Goal: Transaction & Acquisition: Purchase product/service

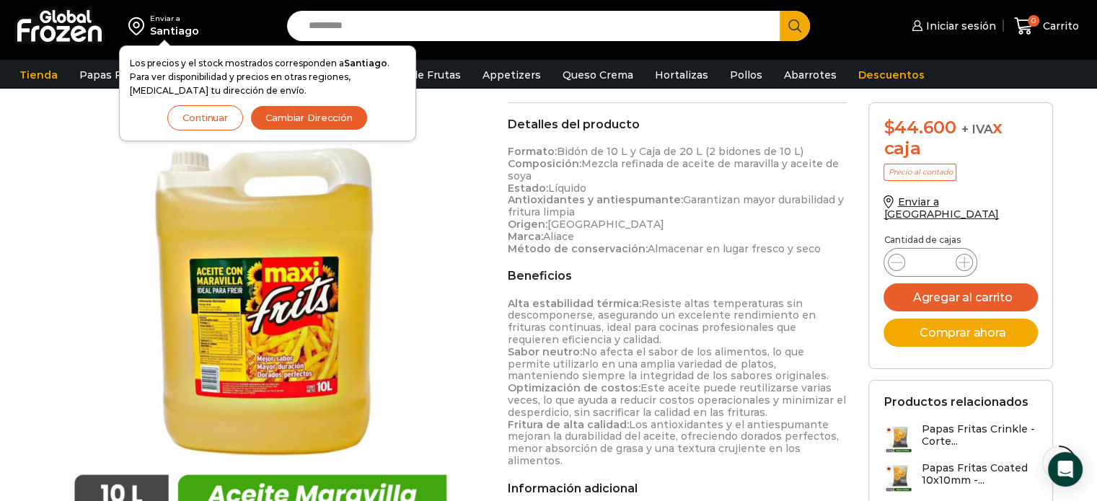
scroll to position [564, 0]
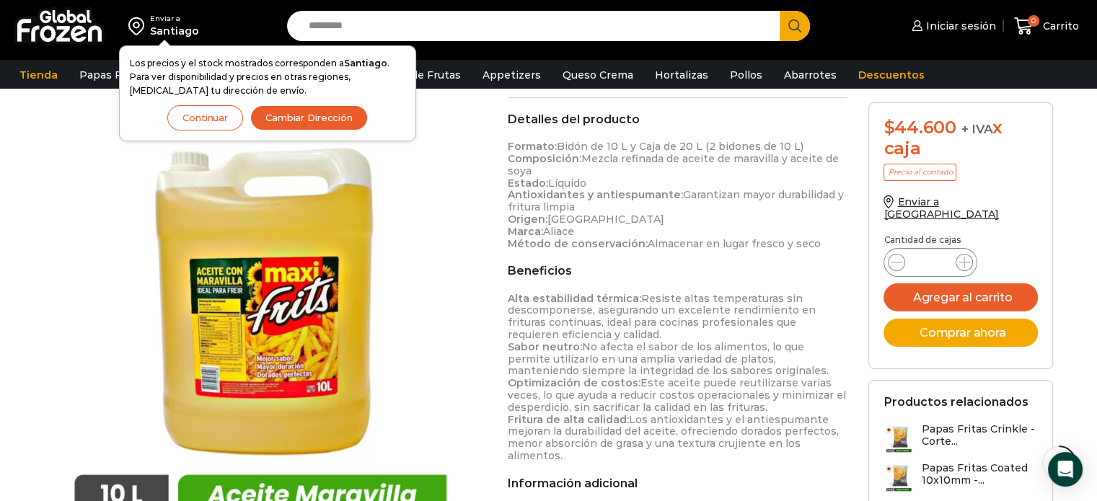
click at [224, 120] on button "Continuar" at bounding box center [205, 117] width 76 height 25
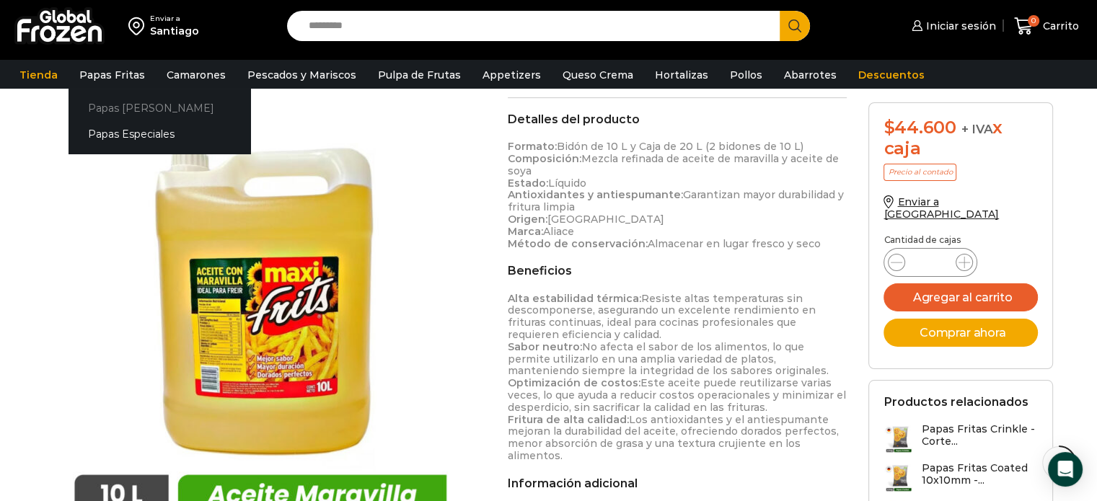
click at [139, 112] on link "Papas [PERSON_NAME]" at bounding box center [159, 107] width 182 height 27
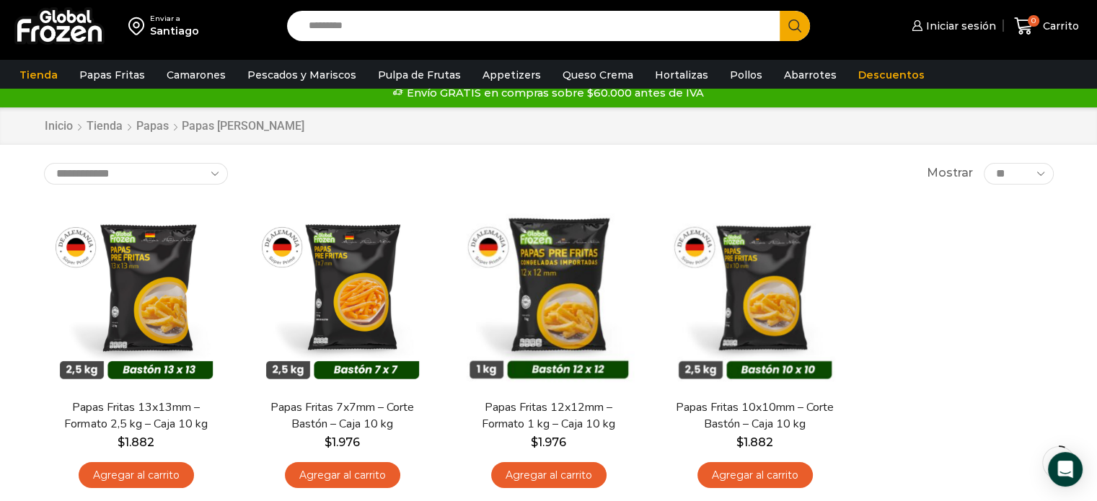
scroll to position [82, 0]
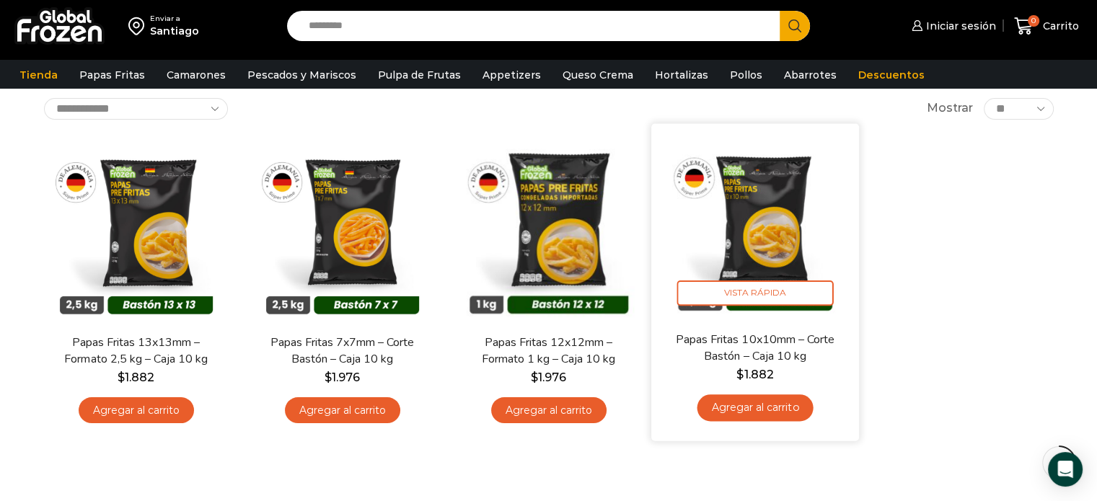
click at [766, 411] on link "Agregar al carrito" at bounding box center [755, 407] width 116 height 27
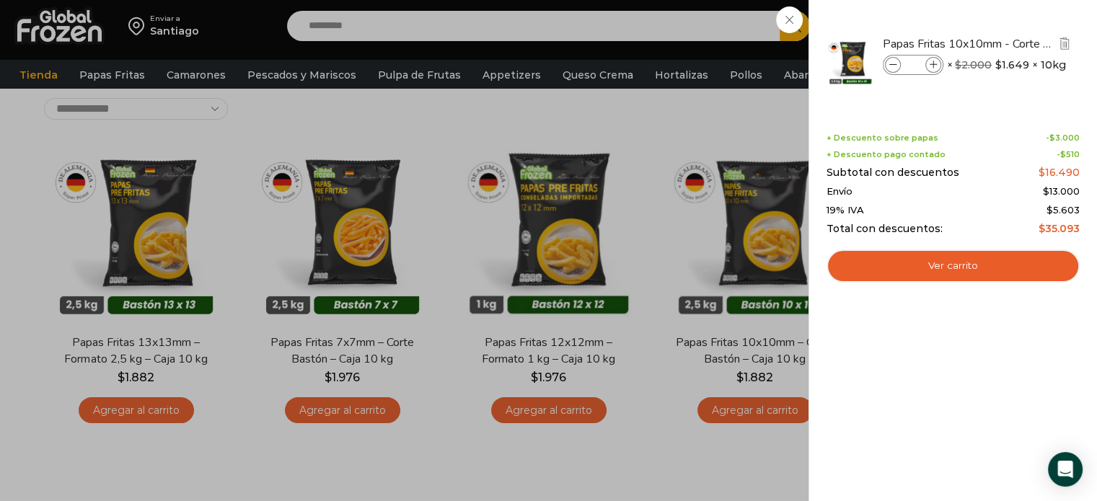
click at [930, 68] on span at bounding box center [933, 65] width 16 height 16
type input "*"
click at [1010, 43] on div "2 Carrito 2 2 Shopping Cart *" at bounding box center [1046, 26] width 72 height 34
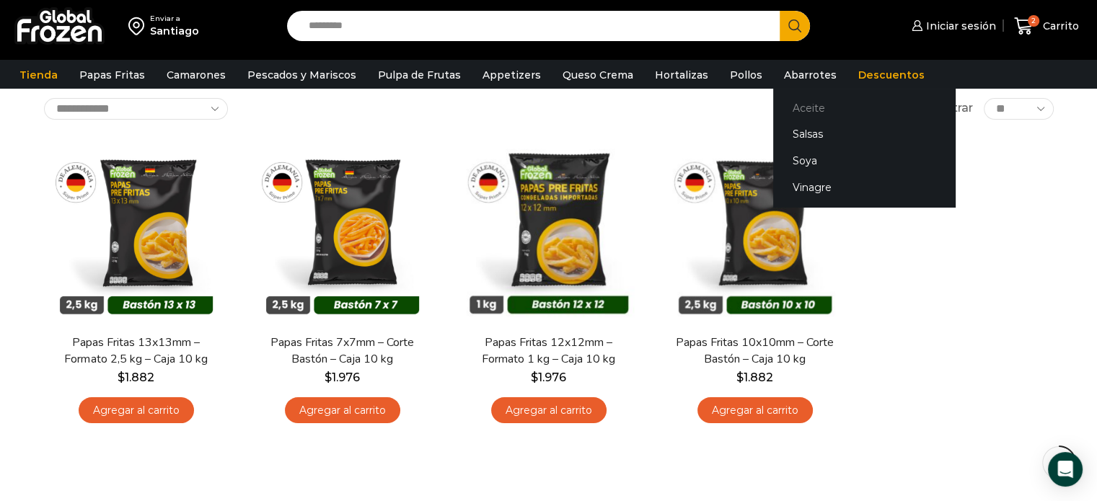
click at [787, 110] on link "Aceite" at bounding box center [864, 107] width 182 height 27
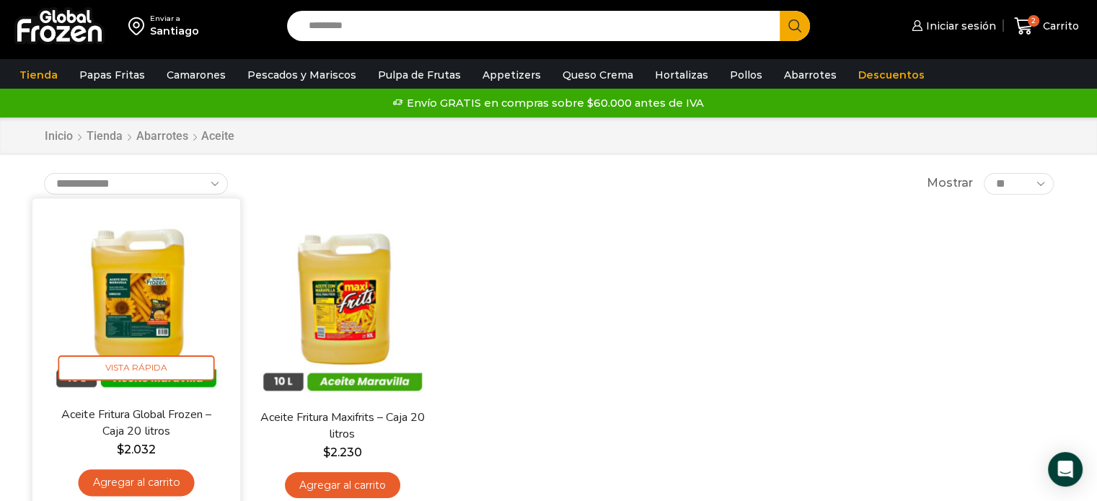
click at [138, 479] on link "Agregar al carrito" at bounding box center [136, 482] width 116 height 27
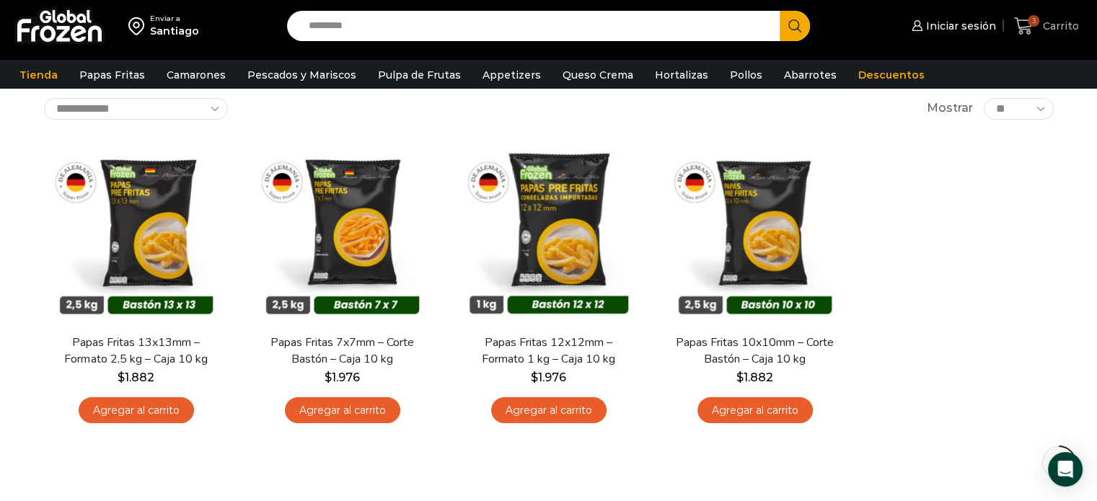
click at [1044, 25] on span "Carrito" at bounding box center [1059, 26] width 40 height 14
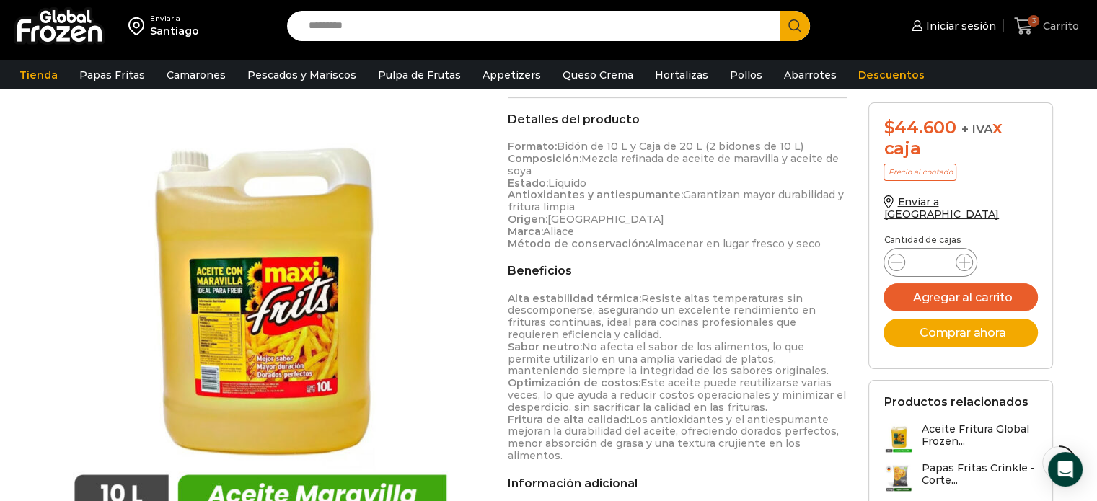
click at [1062, 25] on span "Carrito" at bounding box center [1059, 26] width 40 height 14
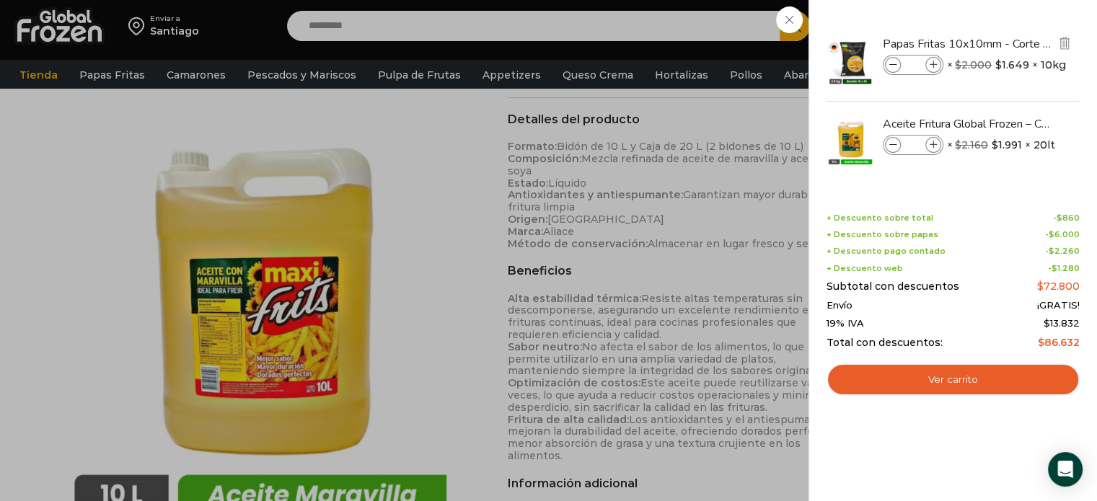
click at [929, 62] on icon at bounding box center [933, 65] width 8 height 8
type input "*"
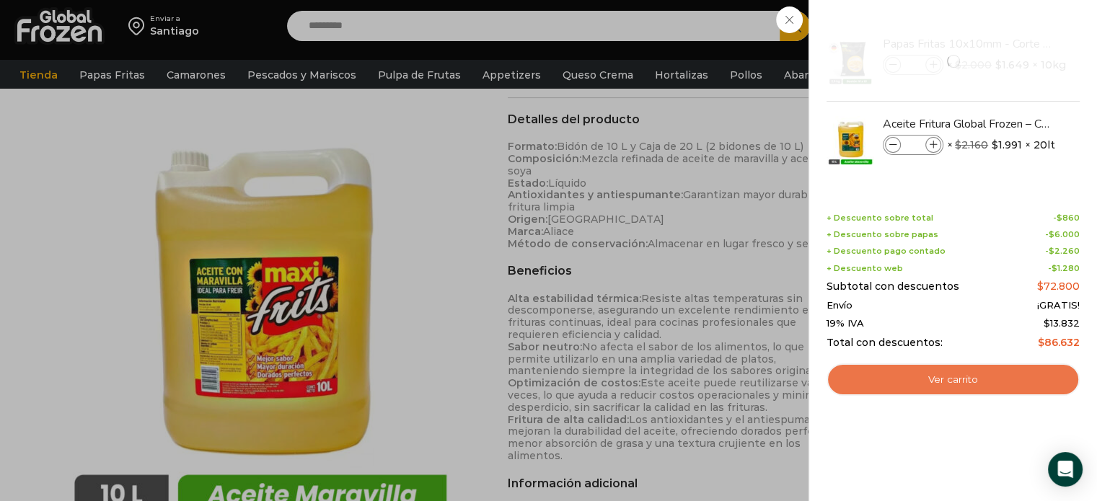
click at [955, 384] on link "Ver carrito" at bounding box center [952, 379] width 253 height 33
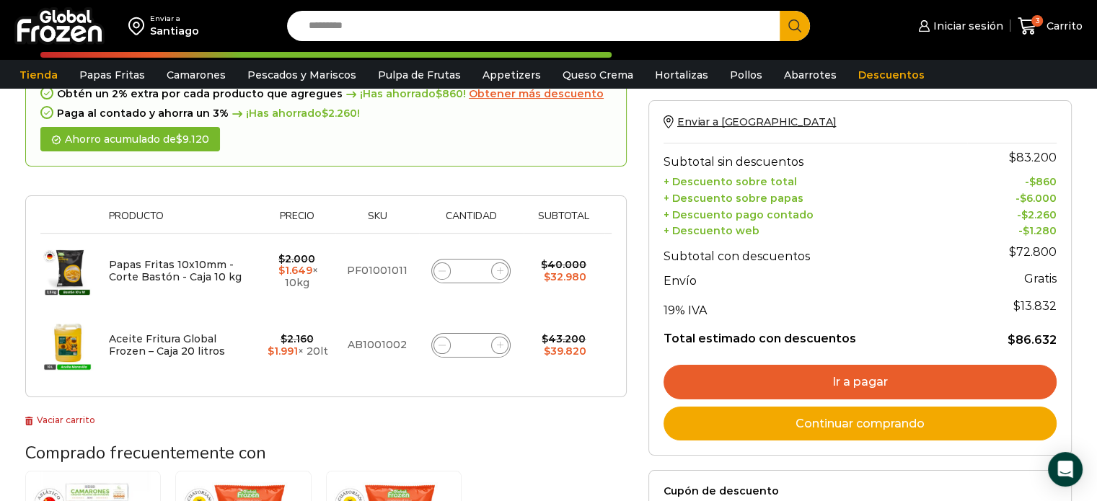
scroll to position [140, 0]
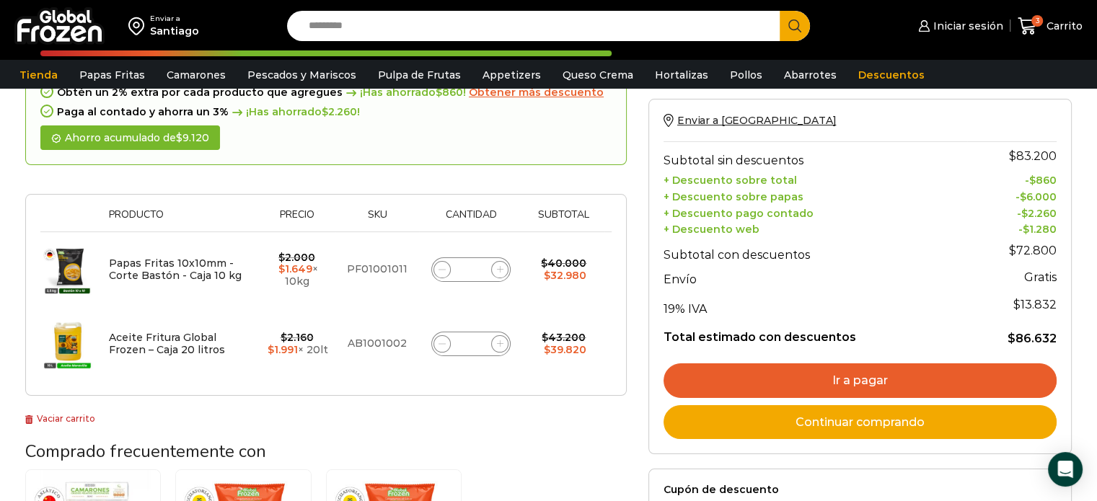
click at [498, 270] on icon at bounding box center [500, 269] width 6 height 6
type input "*"
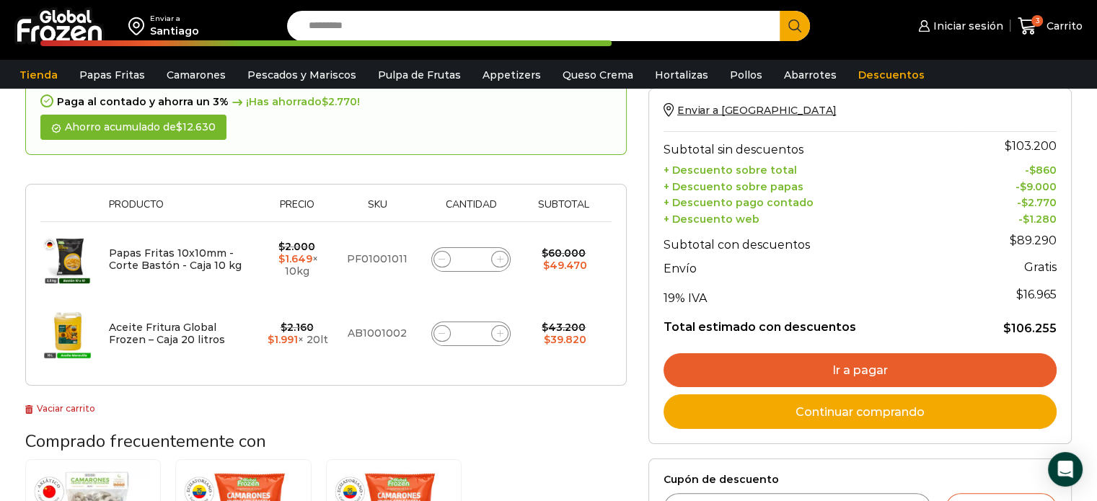
scroll to position [0, 0]
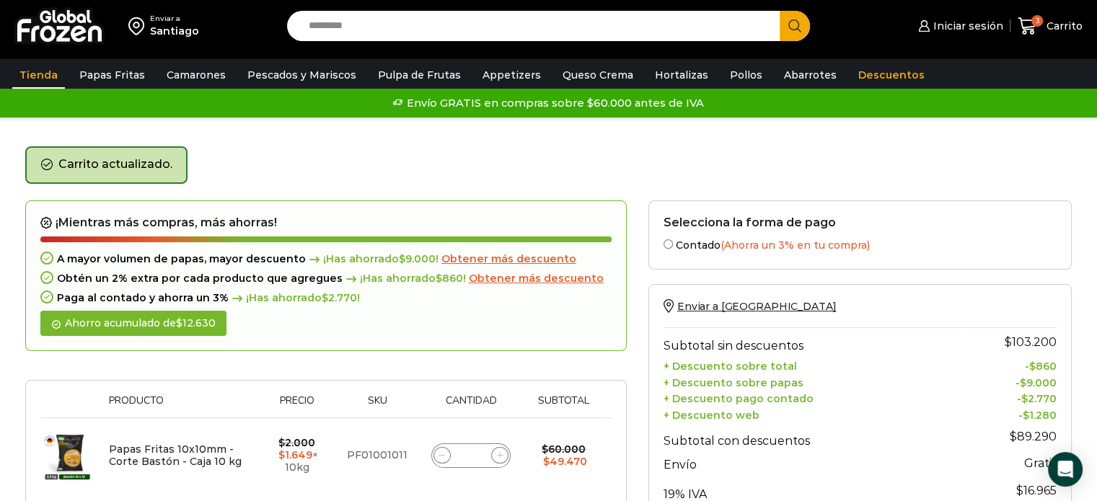
click at [29, 78] on link "Tienda" at bounding box center [38, 74] width 53 height 27
